Goal: Task Accomplishment & Management: Use online tool/utility

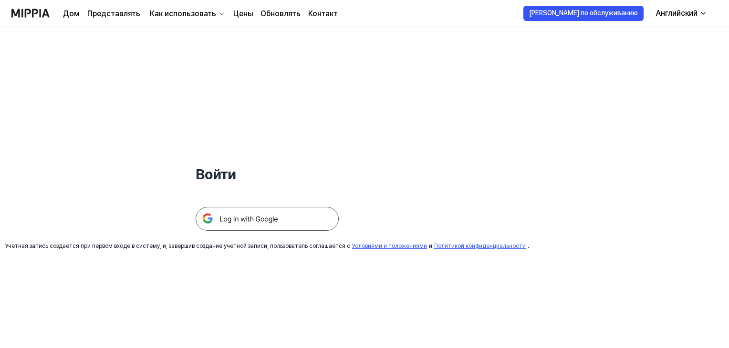
click at [249, 226] on img at bounding box center [267, 219] width 143 height 24
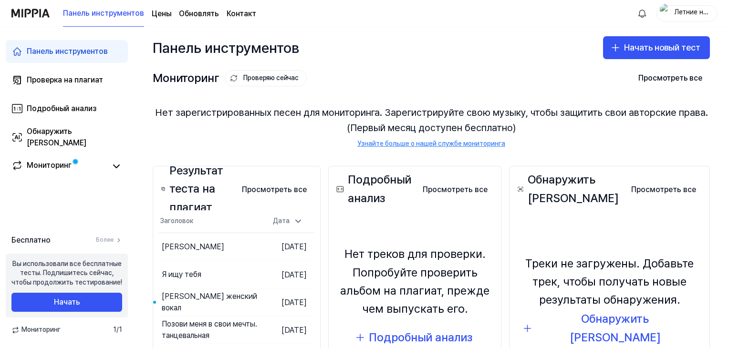
click at [269, 220] on div "Дата" at bounding box center [288, 221] width 38 height 15
click at [612, 49] on icon "button" at bounding box center [615, 47] width 11 height 11
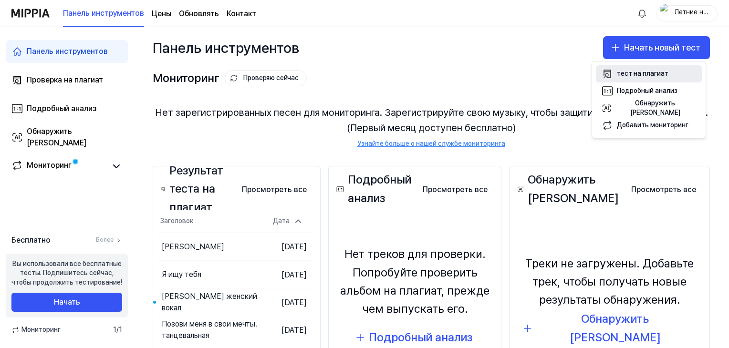
click at [613, 76] on button "тест на плагиат" at bounding box center [649, 73] width 106 height 17
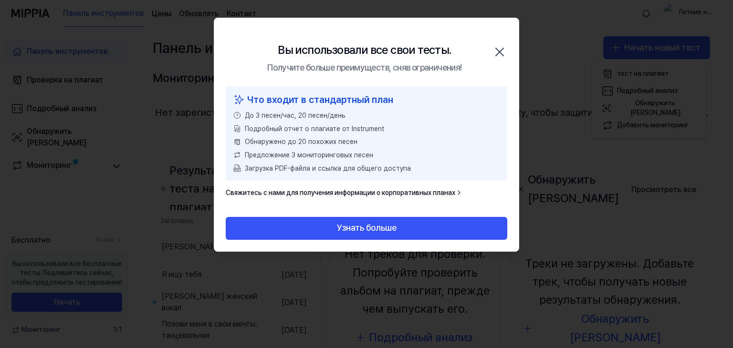
click at [503, 52] on icon "button" at bounding box center [499, 51] width 15 height 15
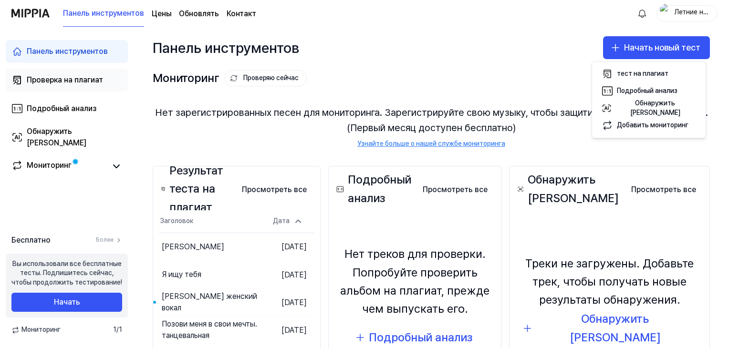
click at [99, 82] on font "Проверка на плагиат" at bounding box center [65, 79] width 76 height 9
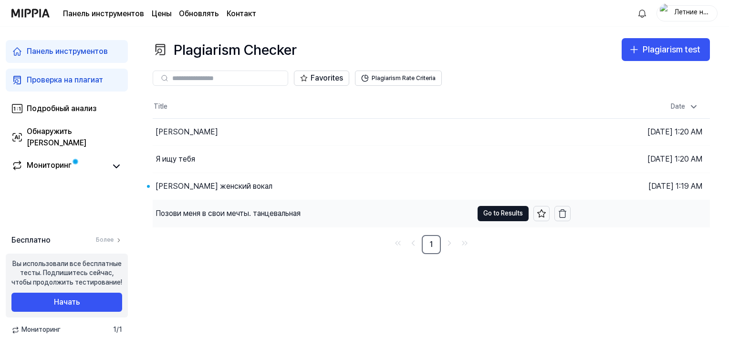
click at [212, 215] on div "Позови меня в свои мечты. танцевальная" at bounding box center [228, 213] width 145 height 11
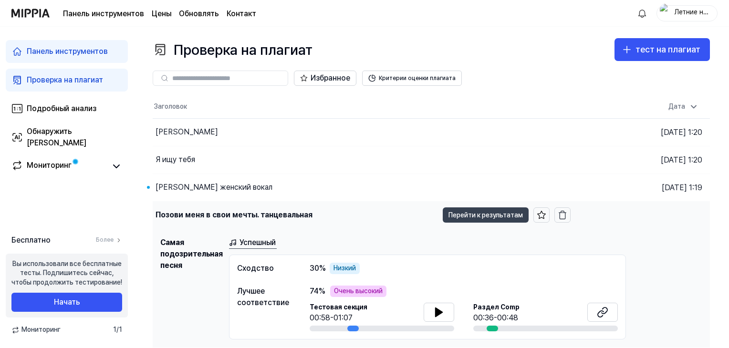
scroll to position [46, 0]
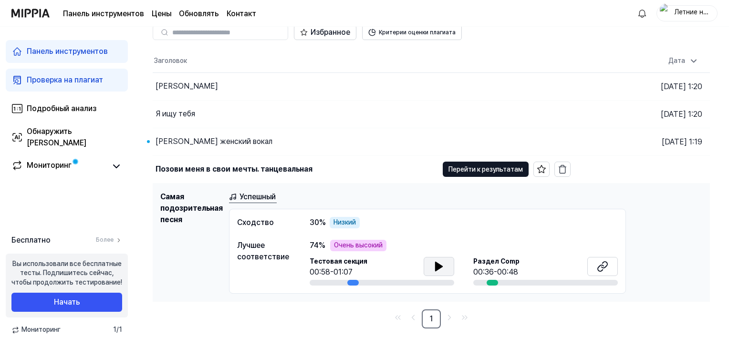
click at [439, 268] on icon at bounding box center [439, 266] width 7 height 9
click at [449, 321] on icon "Перейти на следующую страницу" at bounding box center [450, 317] width 10 height 11
click at [433, 271] on button at bounding box center [439, 266] width 31 height 19
click at [434, 272] on icon at bounding box center [438, 266] width 11 height 11
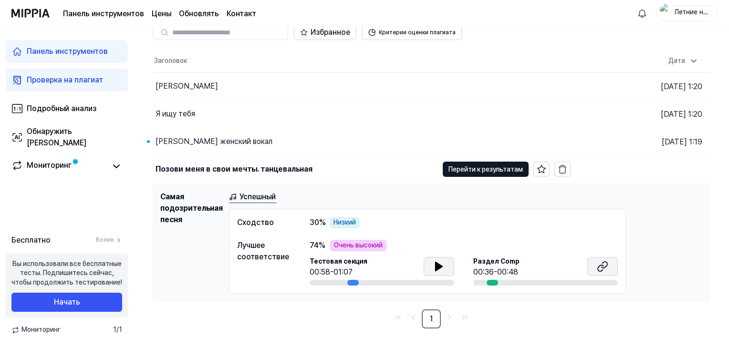
click at [601, 266] on icon at bounding box center [601, 268] width 6 height 6
